Goal: Register for event/course

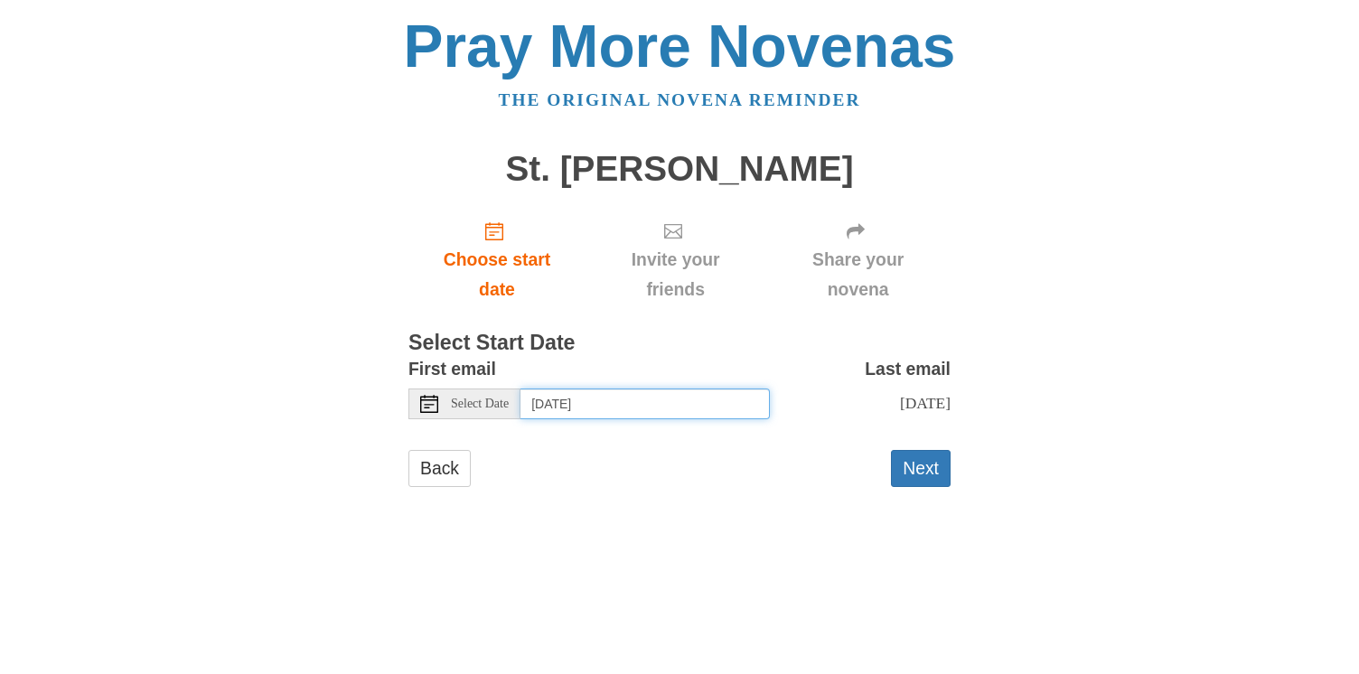
click at [678, 408] on input "Wednesday, October 15th" at bounding box center [644, 404] width 249 height 31
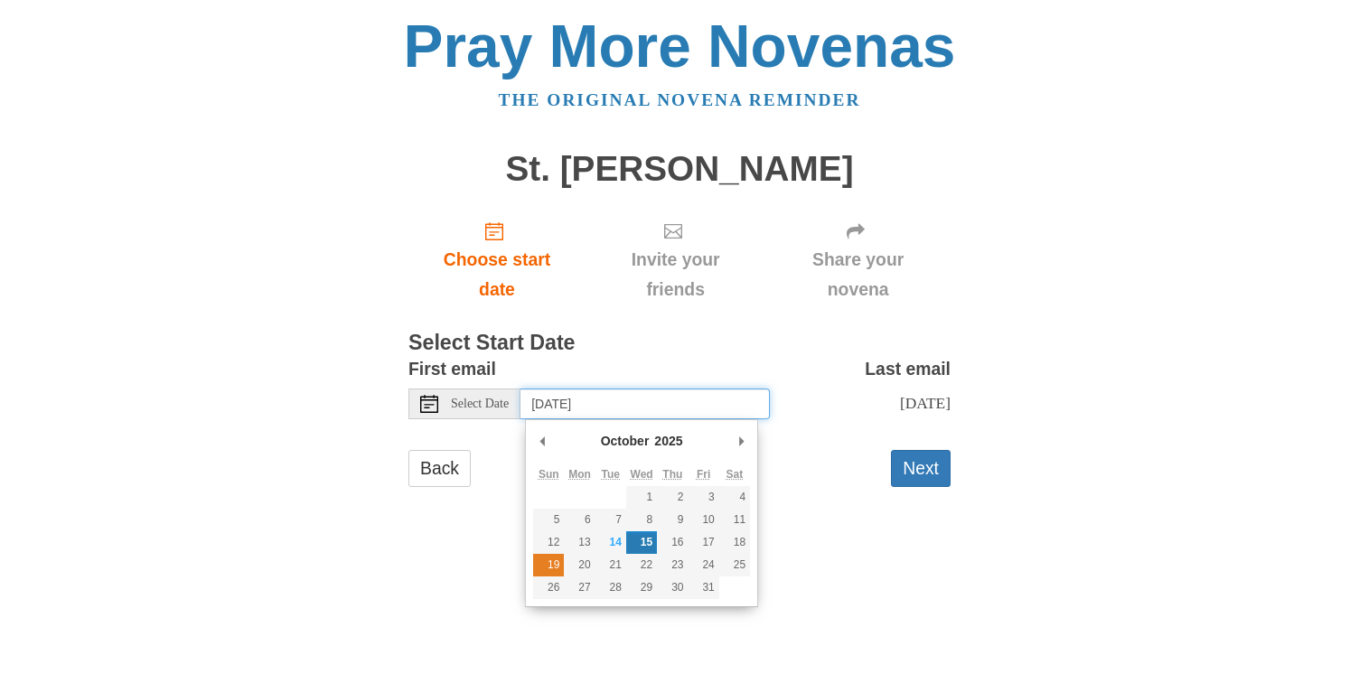
type input "Sunday, October 19th"
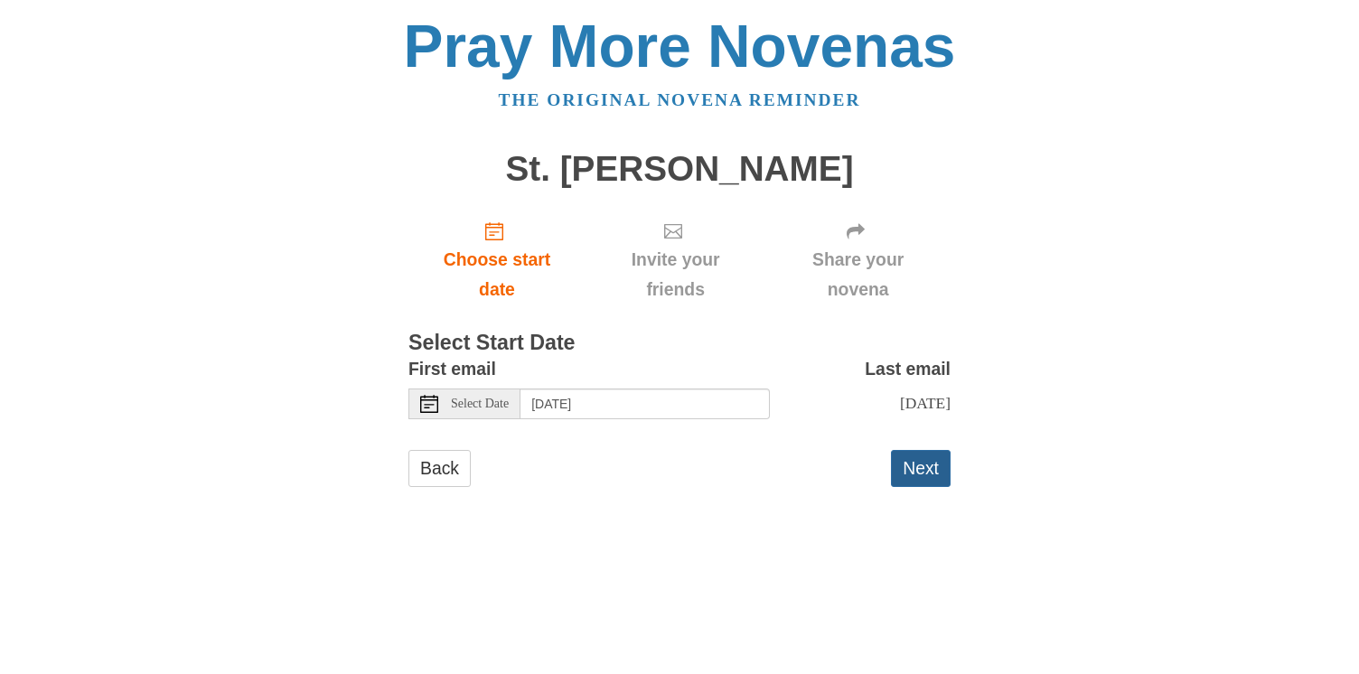
click at [923, 472] on button "Next" at bounding box center [921, 468] width 60 height 37
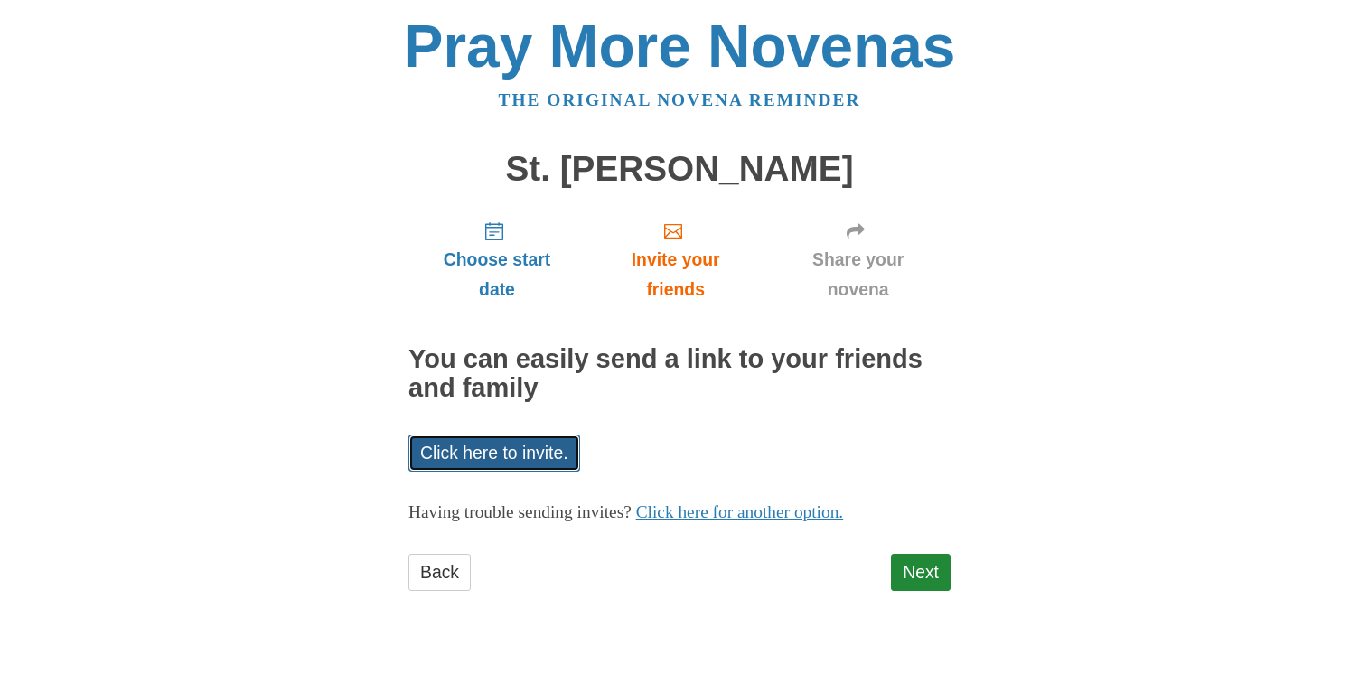
click at [524, 464] on link "Click here to invite." at bounding box center [494, 453] width 172 height 37
